Goal: Communication & Community: Participate in discussion

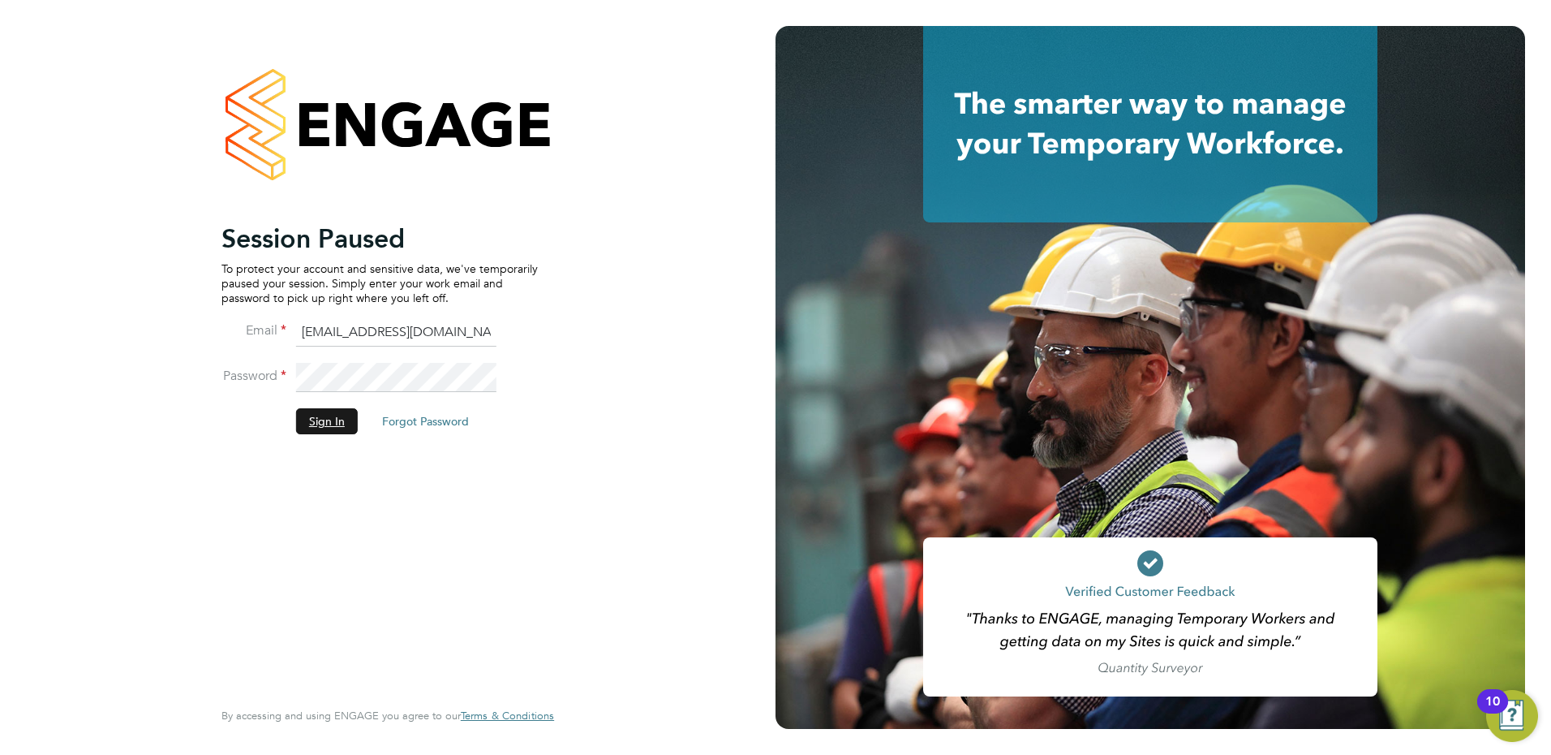
click at [314, 417] on button "Sign In" at bounding box center [327, 421] width 62 height 26
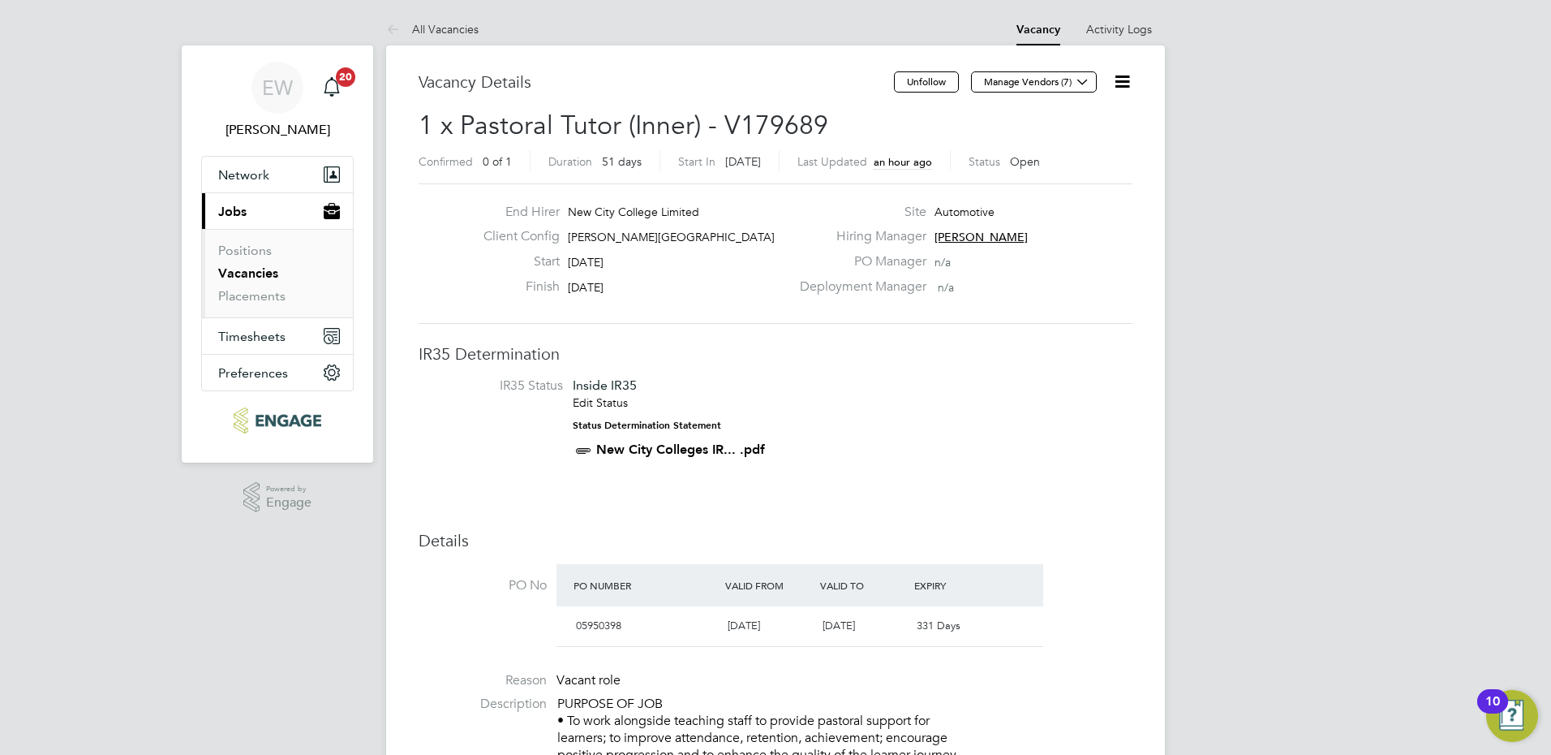
click at [236, 269] on link "Vacancies" at bounding box center [248, 272] width 60 height 15
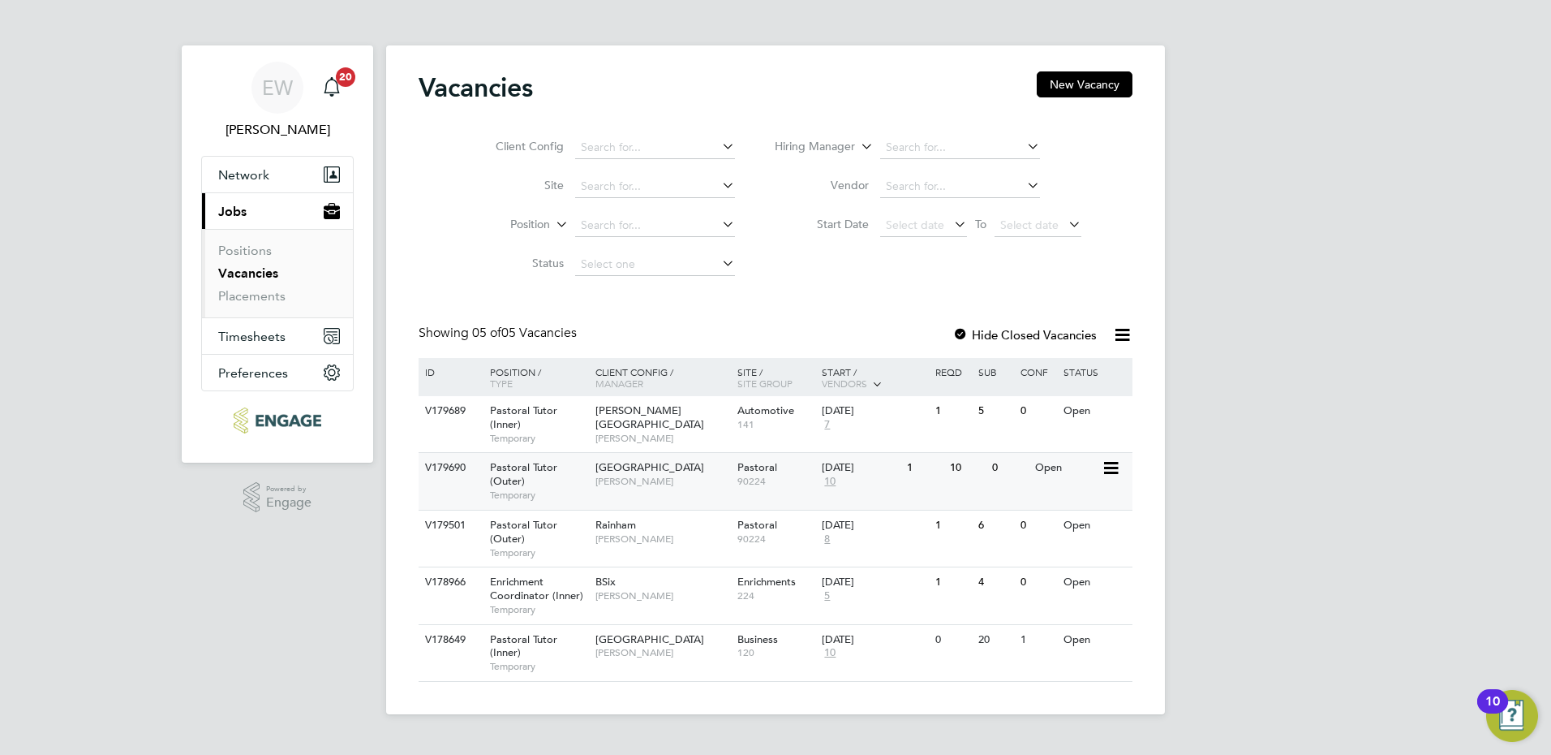
click at [647, 488] on div "Havering Sixth Form Campus Emma Wood" at bounding box center [663, 474] width 142 height 42
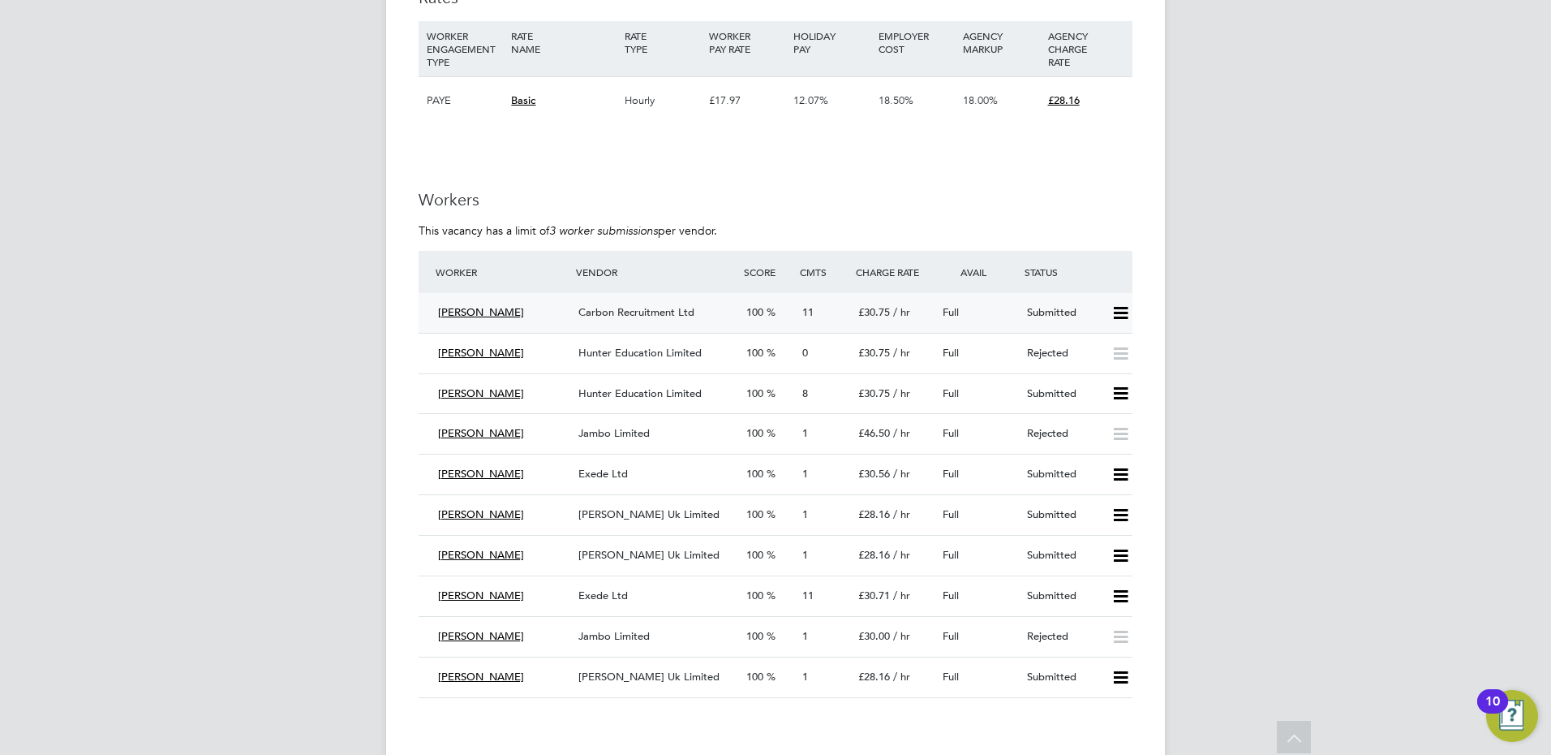
click at [638, 310] on span "Carbon Recruitment Ltd" at bounding box center [637, 312] width 116 height 14
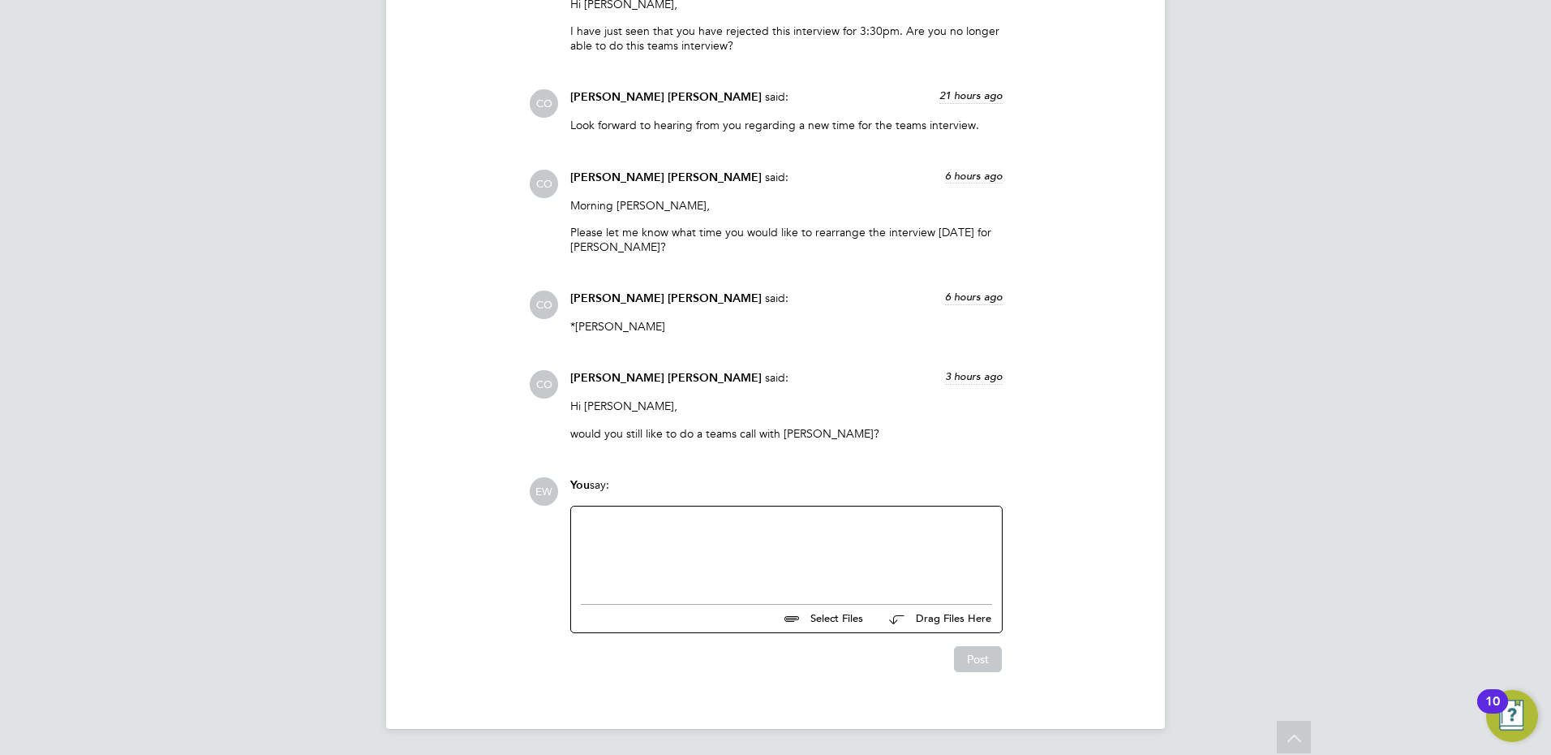
click at [818, 547] on div at bounding box center [786, 551] width 411 height 70
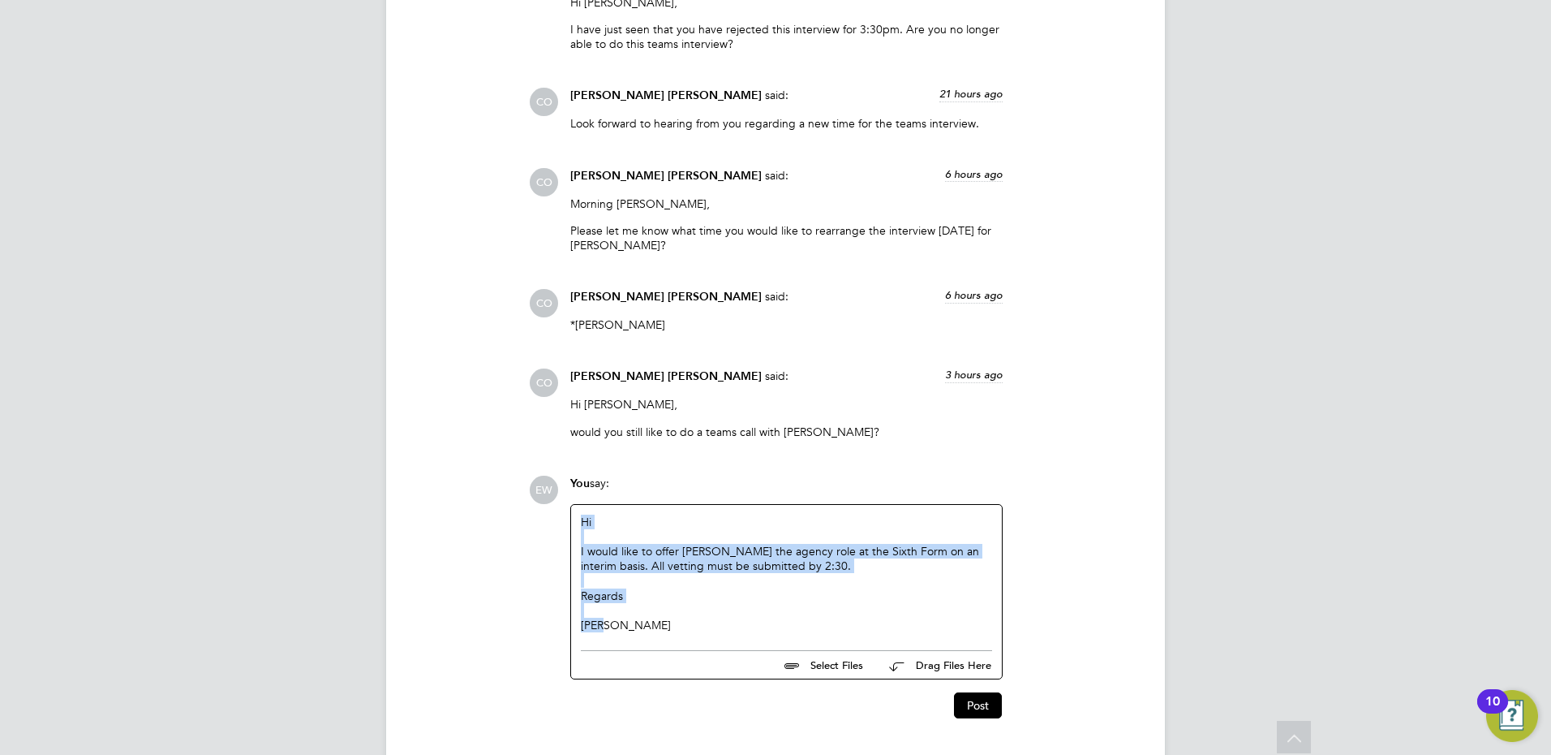
copy div "Hi I would like to offer [PERSON_NAME] the agency role at the Sixth Form on an …"
click at [694, 572] on div "I would like to offer [PERSON_NAME] the agency role at the Sixth Form on an int…" at bounding box center [786, 558] width 411 height 29
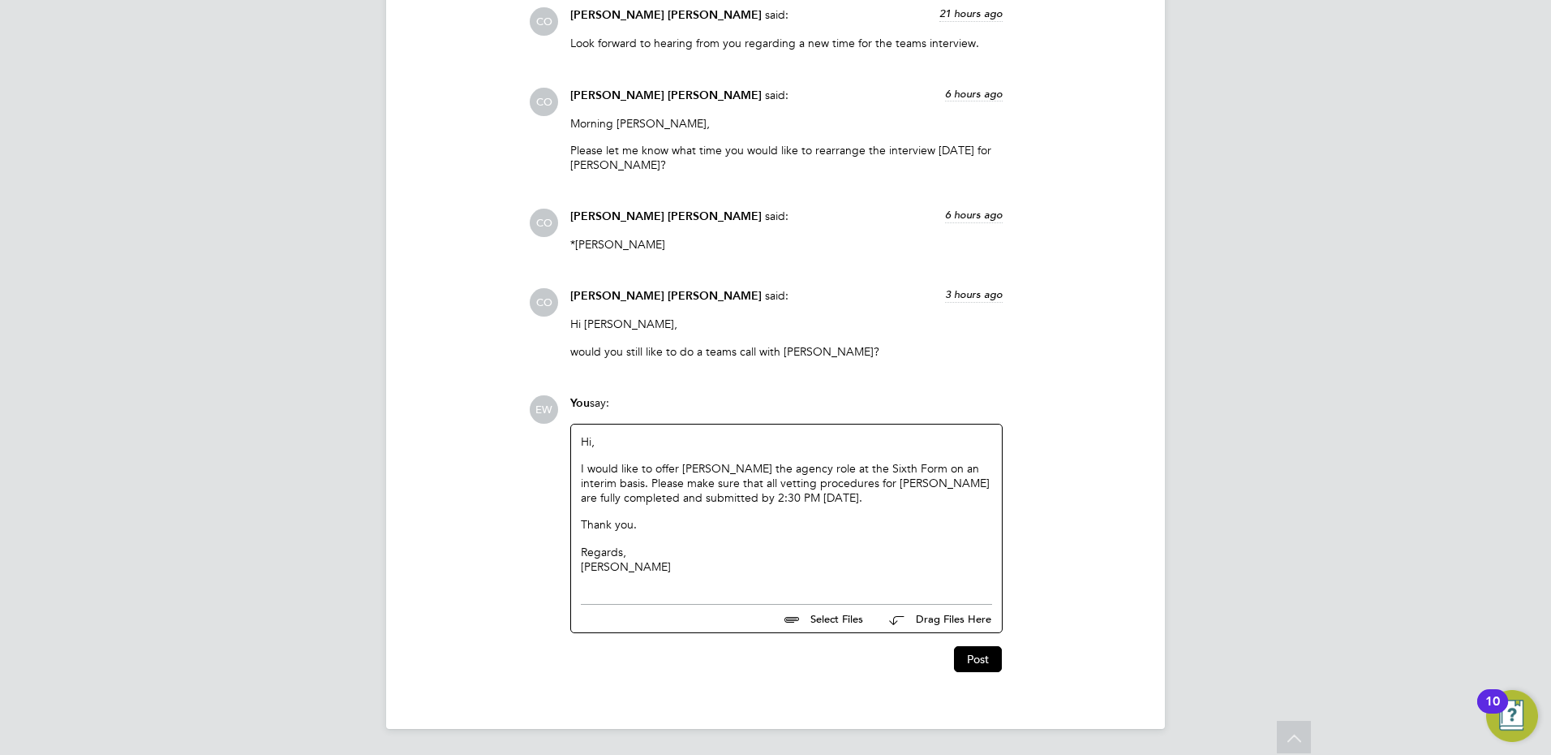
scroll to position [2283, 0]
click at [984, 653] on button "Post" at bounding box center [978, 659] width 48 height 26
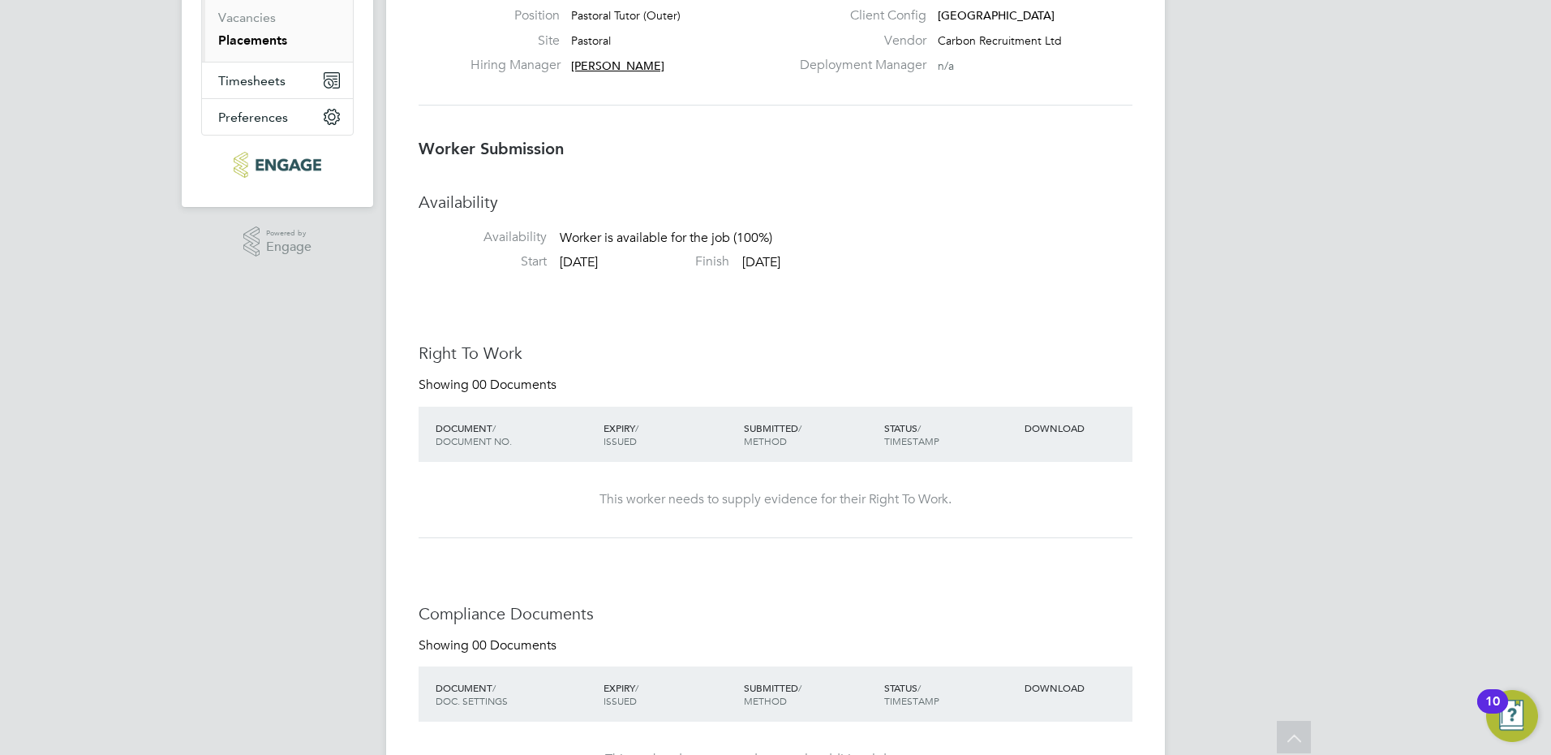
scroll to position [0, 0]
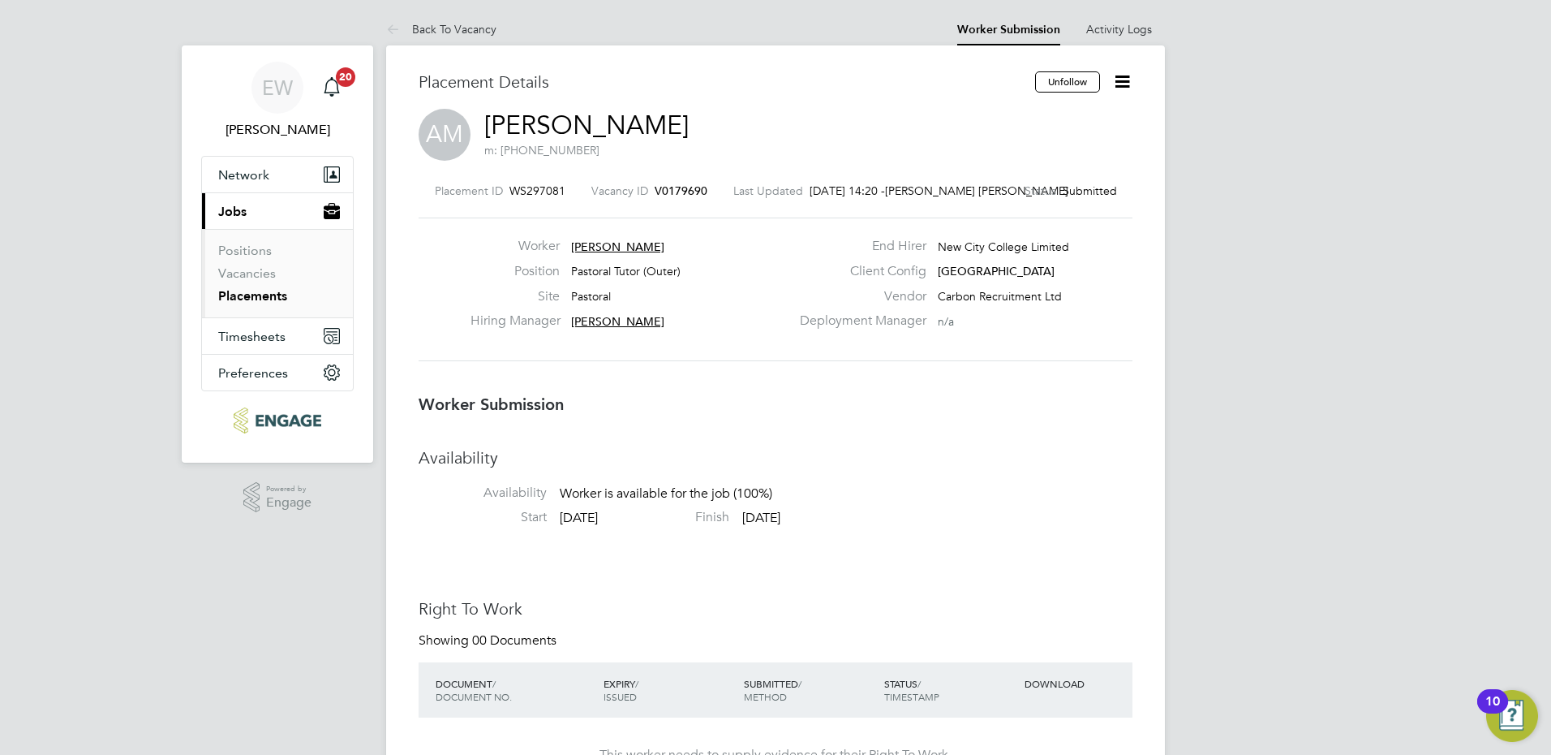
click at [1123, 82] on icon at bounding box center [1122, 81] width 20 height 20
click at [1002, 148] on li "Offer" at bounding box center [1054, 151] width 150 height 23
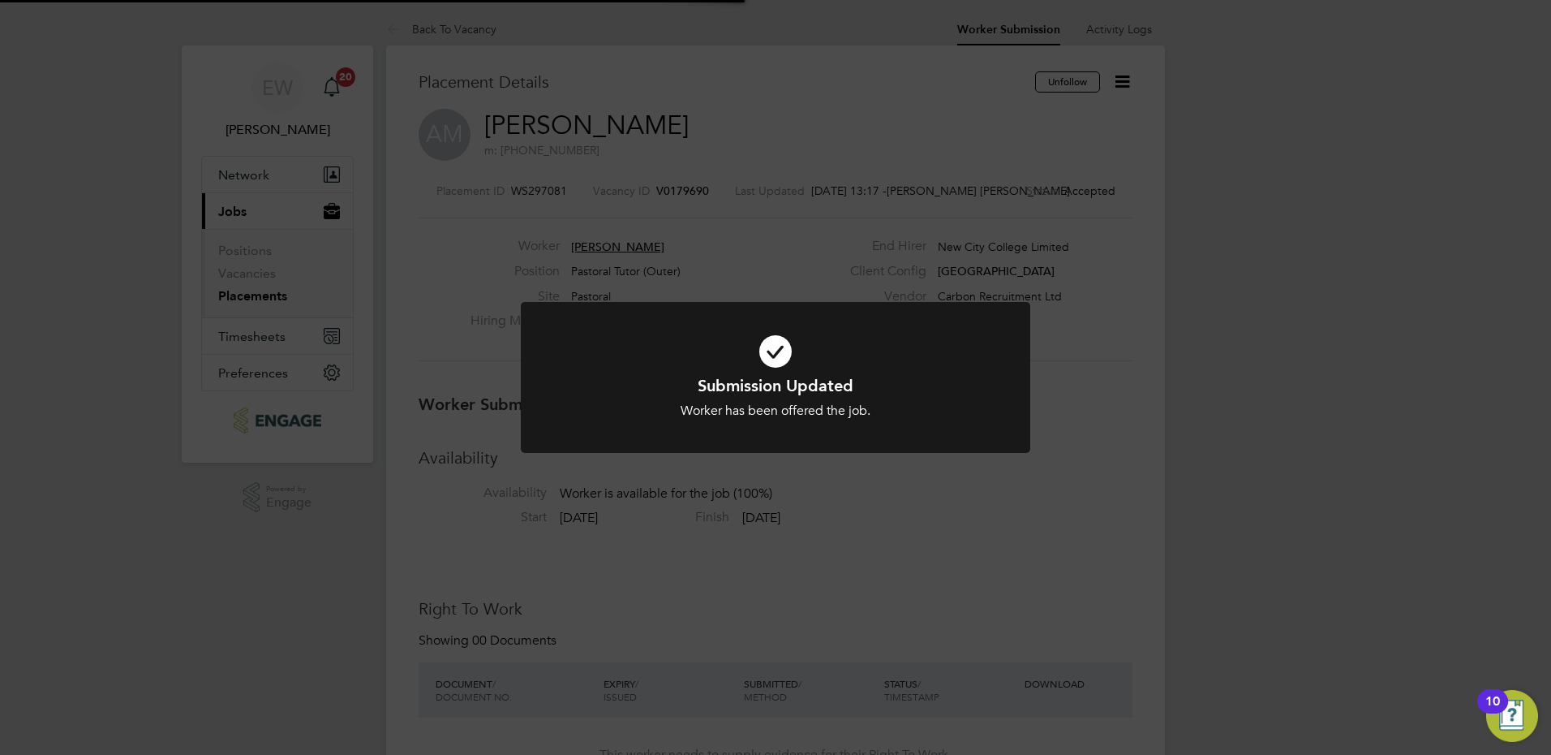
scroll to position [48, 114]
